Goal: Browse casually: Explore the website without a specific task or goal

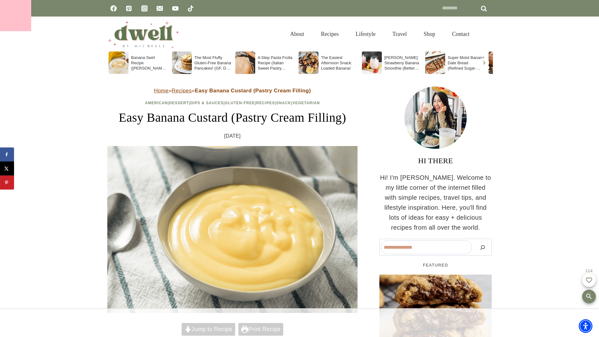
click at [16, 16] on div at bounding box center [15, 15] width 31 height 31
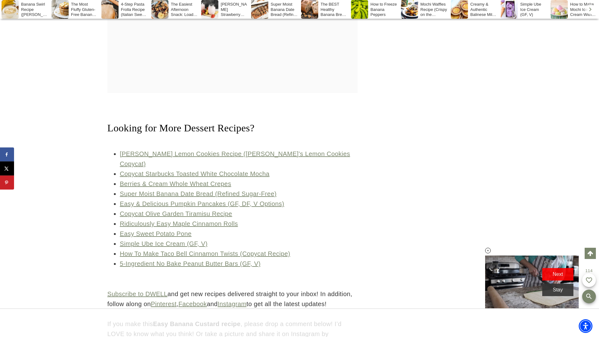
scroll to position [3031, 0]
